Goal: Task Accomplishment & Management: Manage account settings

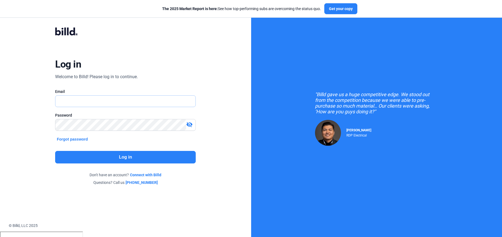
type input "[PERSON_NAME][EMAIL_ADDRESS][PERSON_NAME][DOMAIN_NAME]"
click at [126, 156] on button "Log in" at bounding box center [125, 157] width 141 height 13
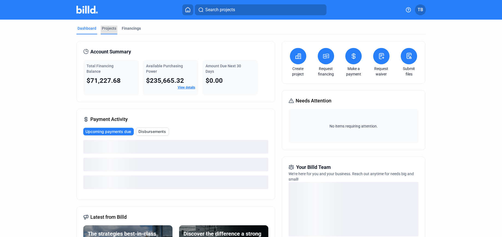
click at [111, 28] on div "Projects" at bounding box center [109, 28] width 14 height 5
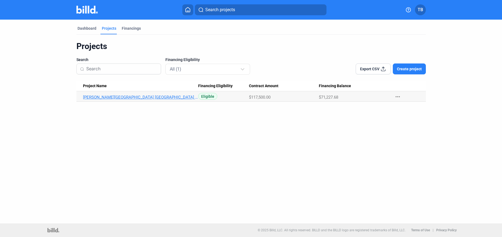
click at [123, 96] on link "[PERSON_NAME][GEOGRAPHIC_DATA] [GEOGRAPHIC_DATA] REV.2" at bounding box center [140, 97] width 115 height 5
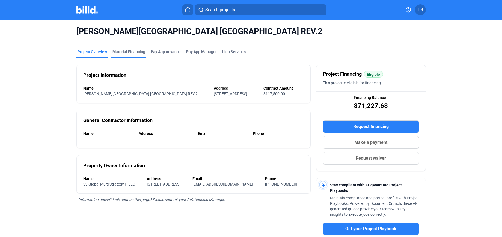
click at [130, 52] on div "Material Financing" at bounding box center [128, 51] width 33 height 5
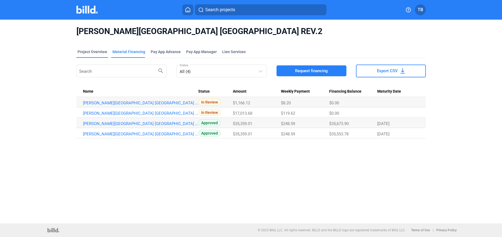
click at [90, 52] on div "Project Overview" at bounding box center [91, 51] width 29 height 5
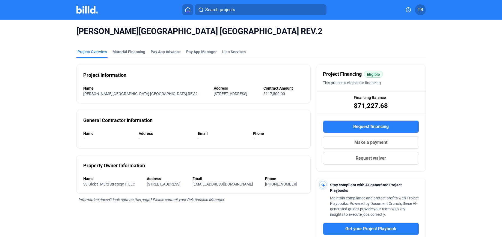
click at [421, 11] on span "TB" at bounding box center [419, 10] width 5 height 7
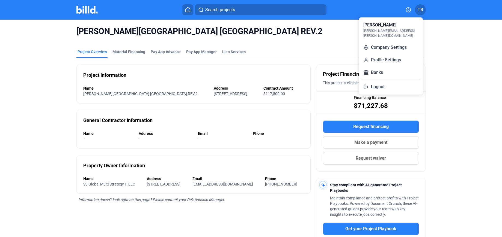
click at [266, 33] on div at bounding box center [251, 118] width 502 height 237
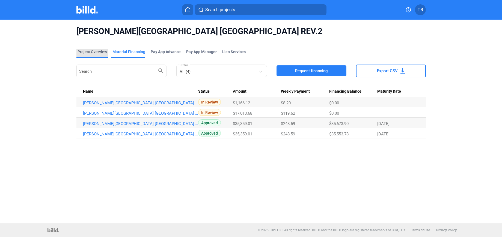
click at [89, 52] on div "Project Overview" at bounding box center [91, 51] width 29 height 5
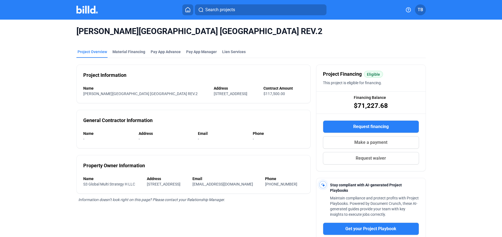
click at [90, 7] on img at bounding box center [87, 10] width 22 height 8
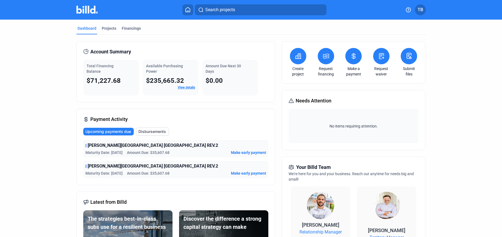
click at [421, 11] on span "TB" at bounding box center [419, 10] width 5 height 7
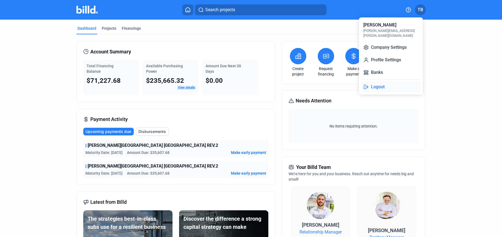
click at [377, 82] on button "Logout" at bounding box center [390, 87] width 59 height 11
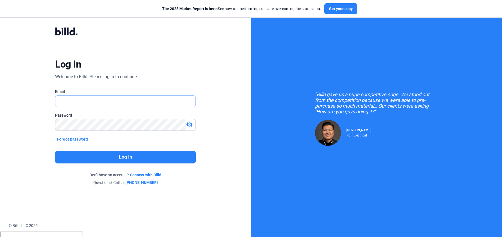
type input "[PERSON_NAME][EMAIL_ADDRESS][PERSON_NAME][DOMAIN_NAME]"
